Goal: Task Accomplishment & Management: Use online tool/utility

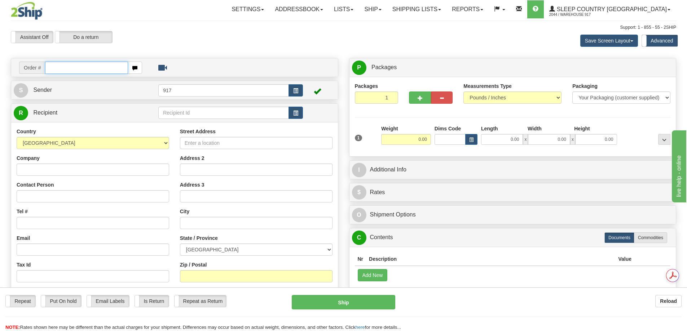
paste input "9000I158434"
type input "9000I158434"
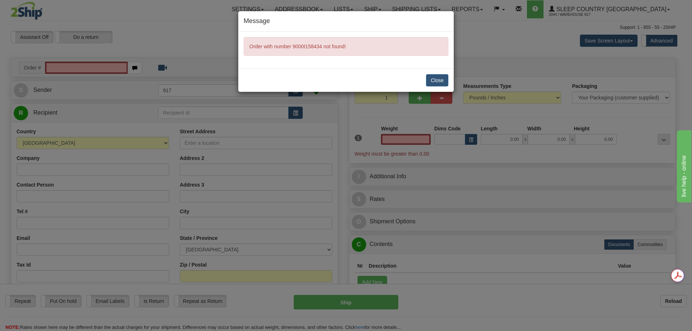
type input "0.00"
click at [438, 76] on button "Close" at bounding box center [437, 80] width 22 height 12
